Goal: Find specific page/section: Find specific page/section

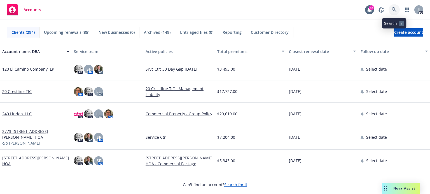
click at [392, 9] on icon at bounding box center [393, 9] width 5 height 5
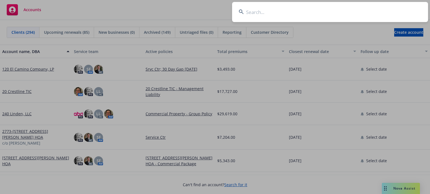
click at [248, 12] on input at bounding box center [330, 12] width 196 height 20
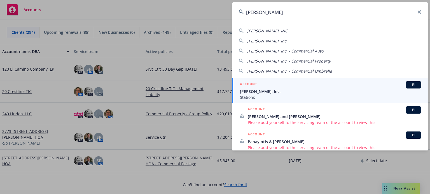
click at [261, 29] on span "[PERSON_NAME], INC." at bounding box center [267, 30] width 41 height 5
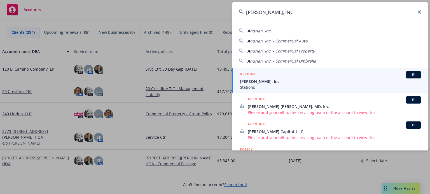
click at [255, 32] on span "ndrian, Inc." at bounding box center [261, 30] width 22 height 5
click at [254, 40] on span "[PERSON_NAME], Inc." at bounding box center [267, 40] width 41 height 5
type input "[PERSON_NAME], Inc. - Commercial Auto"
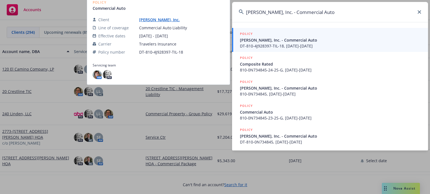
click at [266, 38] on span "[PERSON_NAME], Inc. - Commercial Auto" at bounding box center [330, 40] width 181 height 6
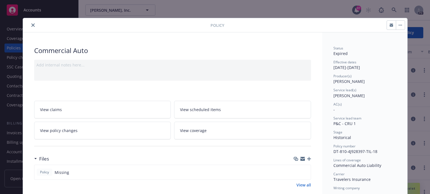
click at [30, 25] on button "close" at bounding box center [33, 25] width 7 height 7
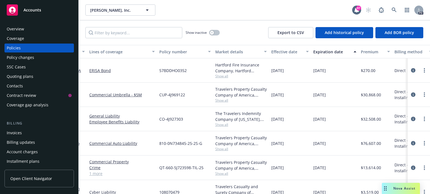
scroll to position [39, 34]
